Goal: Task Accomplishment & Management: Manage account settings

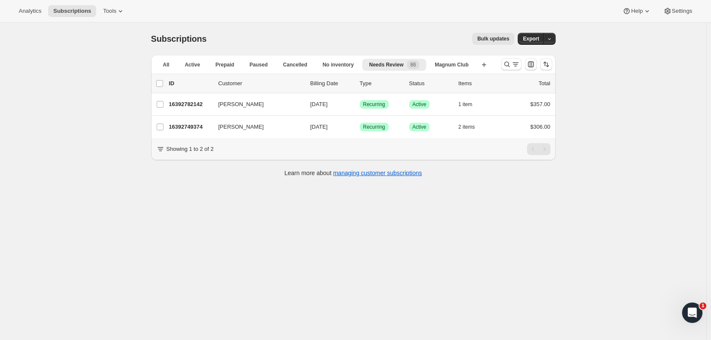
click at [505, 64] on icon "Search and filter results" at bounding box center [507, 64] width 9 height 9
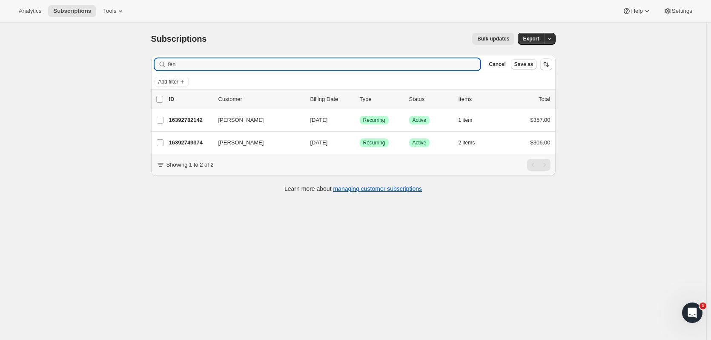
drag, startPoint x: 227, startPoint y: 63, endPoint x: 155, endPoint y: 60, distance: 72.0
click at [155, 60] on div "Filter subscribers fen Clear Cancel Save as" at bounding box center [353, 64] width 404 height 19
type input "marl"
click at [201, 144] on p "16441934142" at bounding box center [190, 142] width 43 height 9
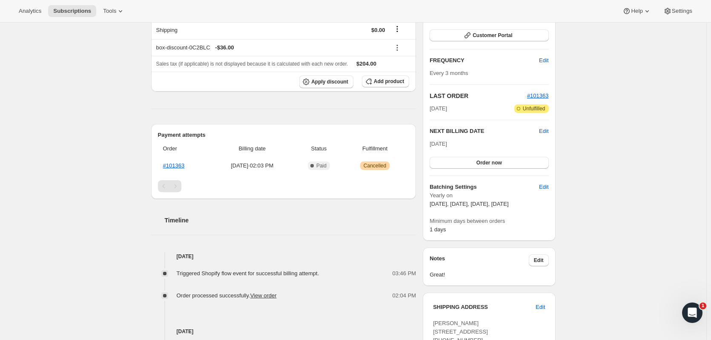
scroll to position [152, 0]
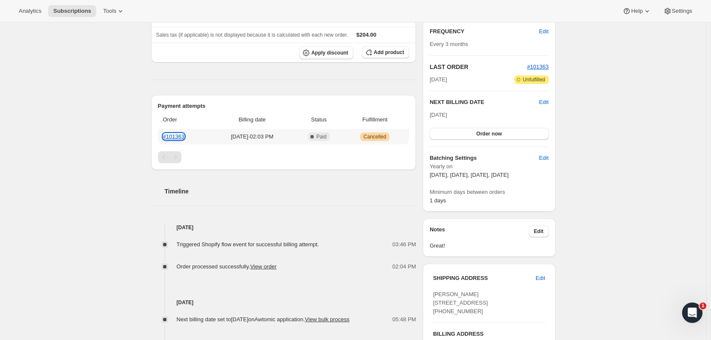
click at [177, 138] on link "#101363" at bounding box center [174, 136] width 22 height 6
click at [185, 136] on link "#101363" at bounding box center [174, 136] width 22 height 6
click at [181, 135] on link "#101363" at bounding box center [174, 136] width 22 height 6
click at [178, 135] on link "#101363" at bounding box center [174, 136] width 22 height 6
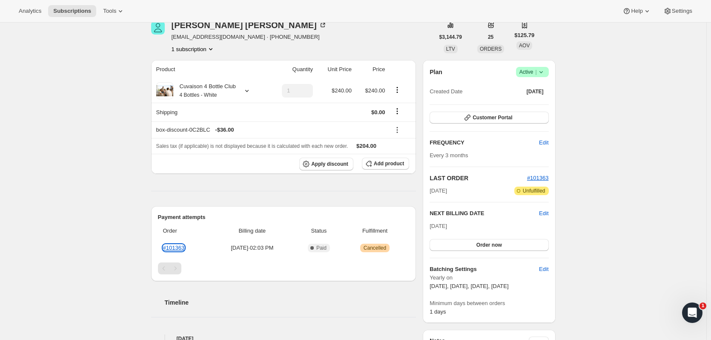
scroll to position [0, 0]
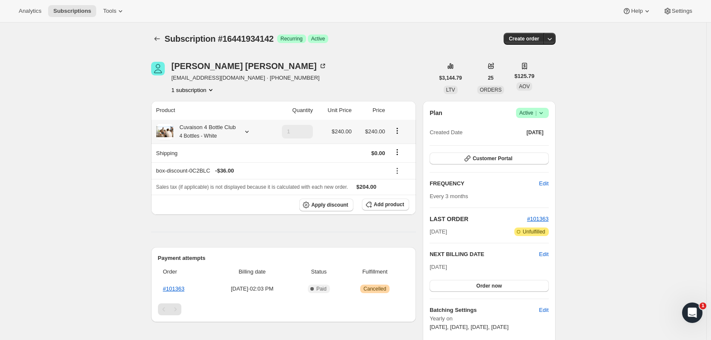
click at [246, 132] on icon at bounding box center [247, 131] width 9 height 9
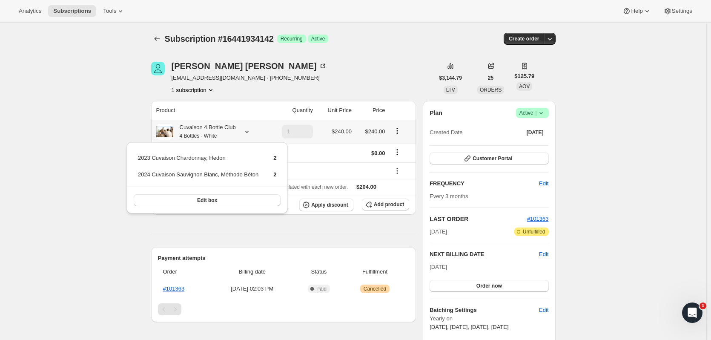
click at [246, 132] on icon at bounding box center [247, 131] width 9 height 9
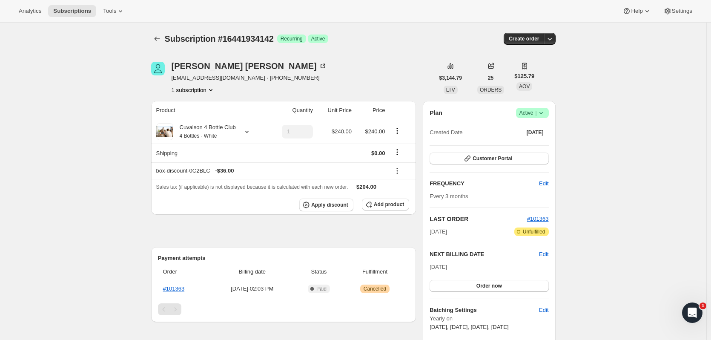
click at [539, 289] on button "Order now" at bounding box center [489, 286] width 119 height 12
